Goal: Transaction & Acquisition: Purchase product/service

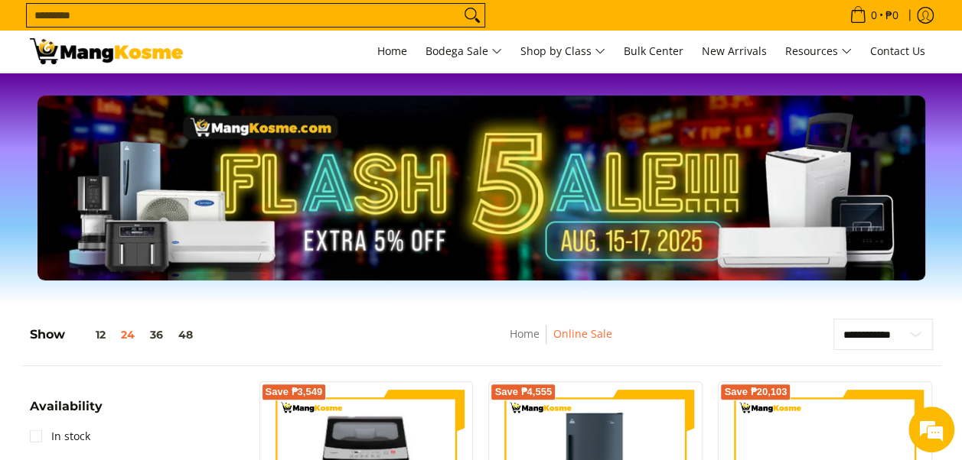
click at [187, 6] on input "Search..." at bounding box center [243, 15] width 433 height 23
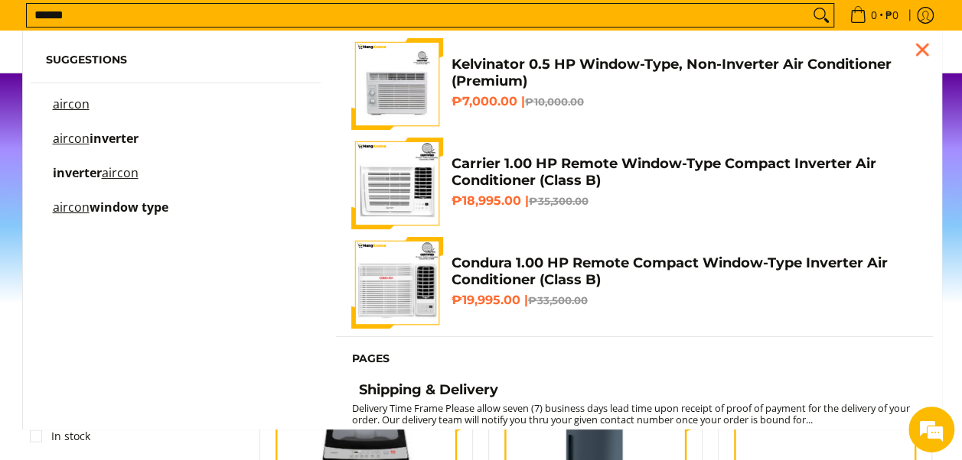
type input "******"
click at [109, 138] on span "inverter" at bounding box center [113, 138] width 49 height 17
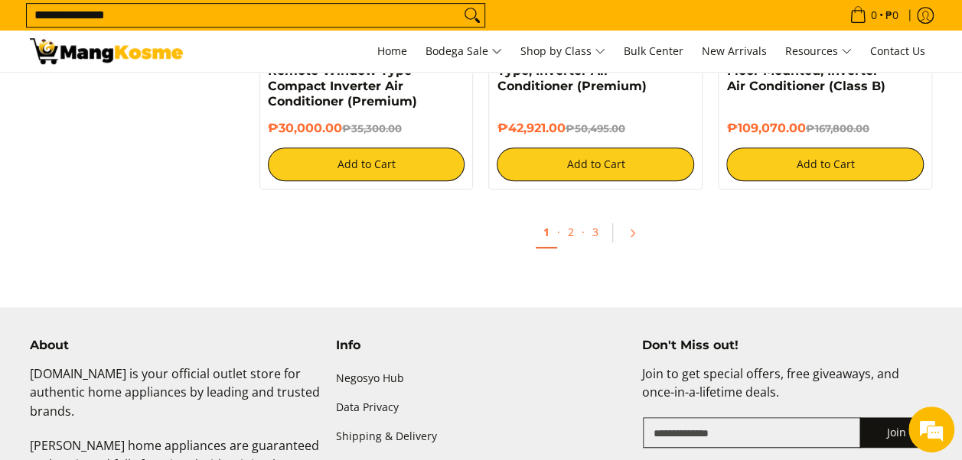
scroll to position [3289, 0]
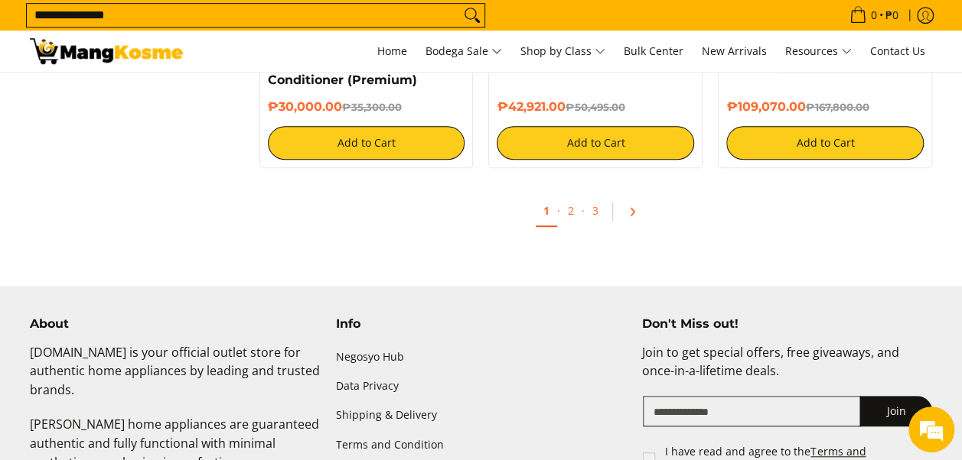
click at [632, 212] on icon "Pagination" at bounding box center [631, 212] width 11 height 11
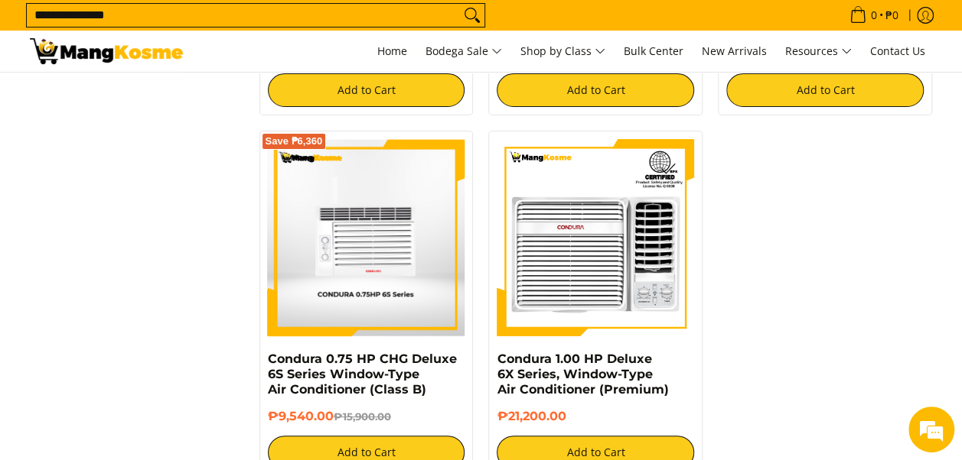
scroll to position [2983, 0]
